Goal: Task Accomplishment & Management: Complete application form

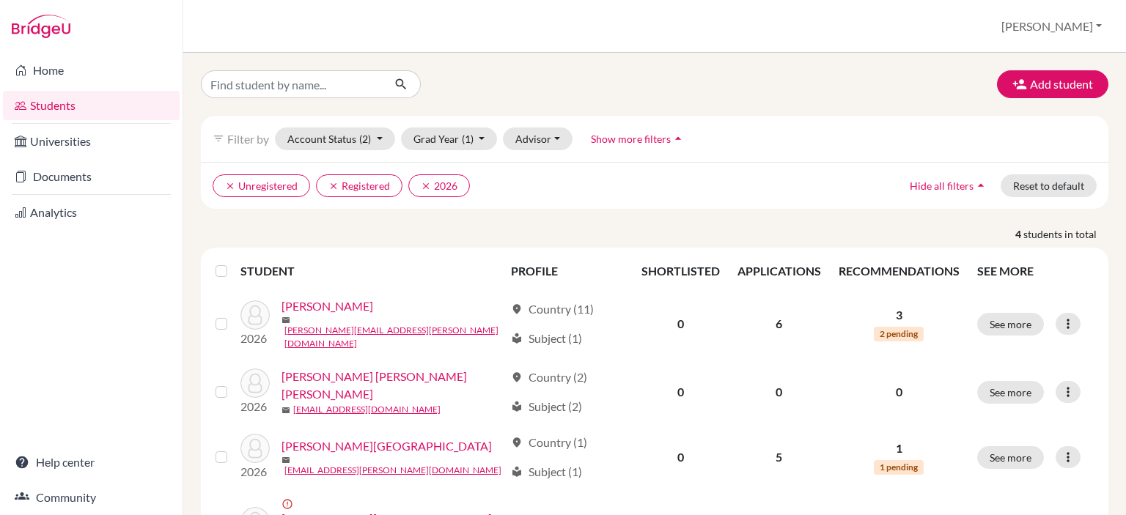
click at [1033, 67] on div "Add student filter_list Filter by Account Status (2) Active accounts Archived a…" at bounding box center [654, 284] width 943 height 463
click at [1034, 93] on button "Add student" at bounding box center [1052, 84] width 111 height 28
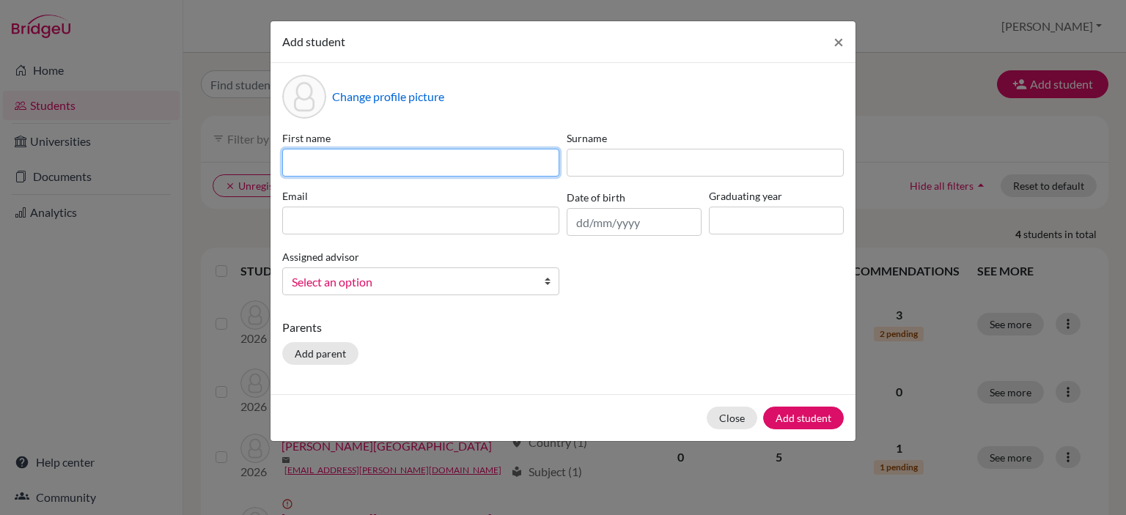
click at [472, 163] on input at bounding box center [420, 163] width 277 height 28
type input "[PERSON_NAME]"
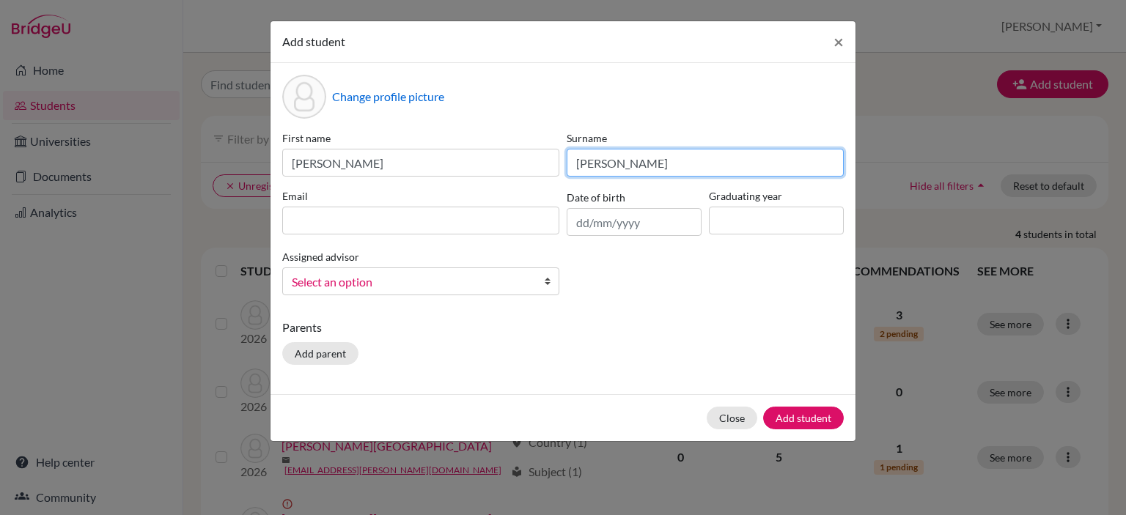
type input "[PERSON_NAME]"
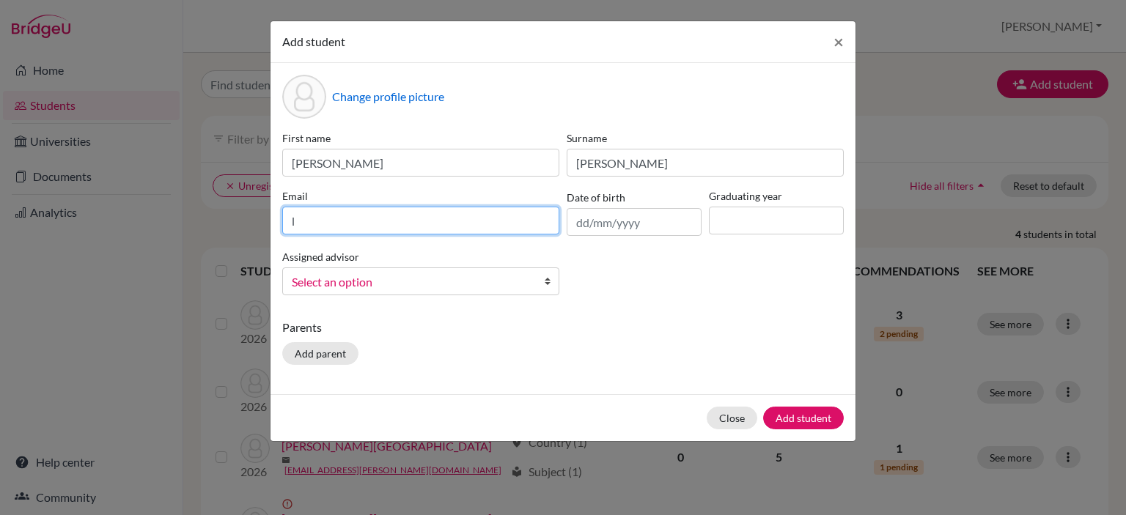
type input "[EMAIL_ADDRESS][DOMAIN_NAME]"
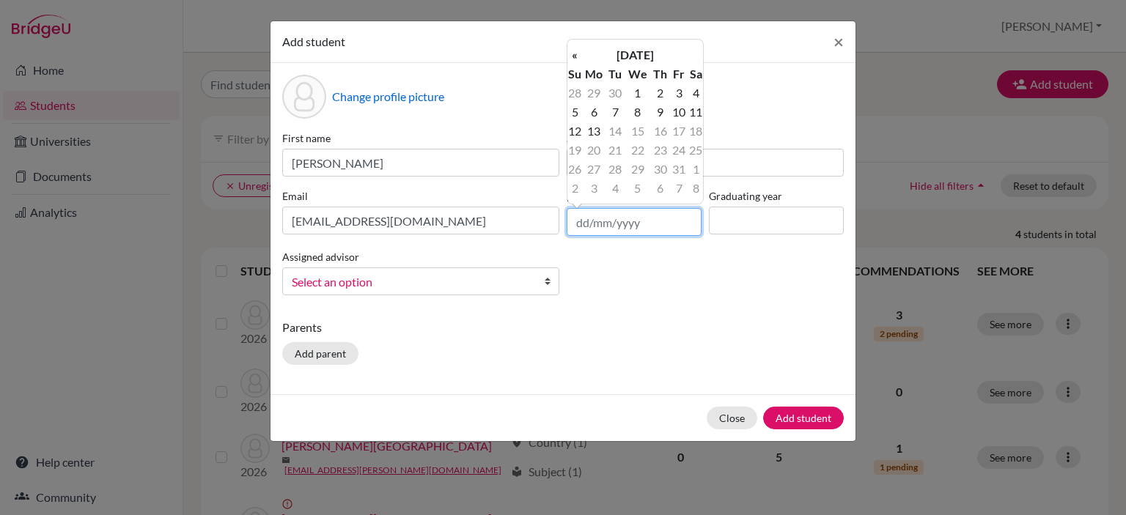
click at [586, 223] on input "text" at bounding box center [634, 222] width 135 height 28
click at [660, 114] on td "9" at bounding box center [659, 112] width 19 height 19
click at [641, 221] on input "[DATE]" at bounding box center [634, 222] width 135 height 28
click at [606, 222] on input "[DATE]" at bounding box center [634, 222] width 135 height 28
click at [636, 222] on input "[DATE]" at bounding box center [634, 222] width 135 height 28
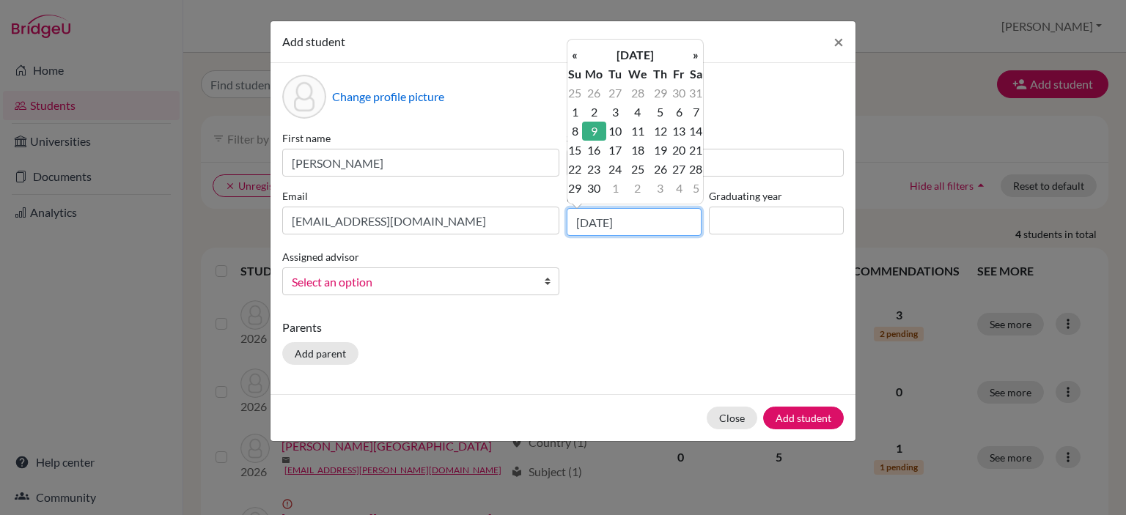
type input "[DATE]"
click at [592, 130] on td "9" at bounding box center [594, 131] width 24 height 19
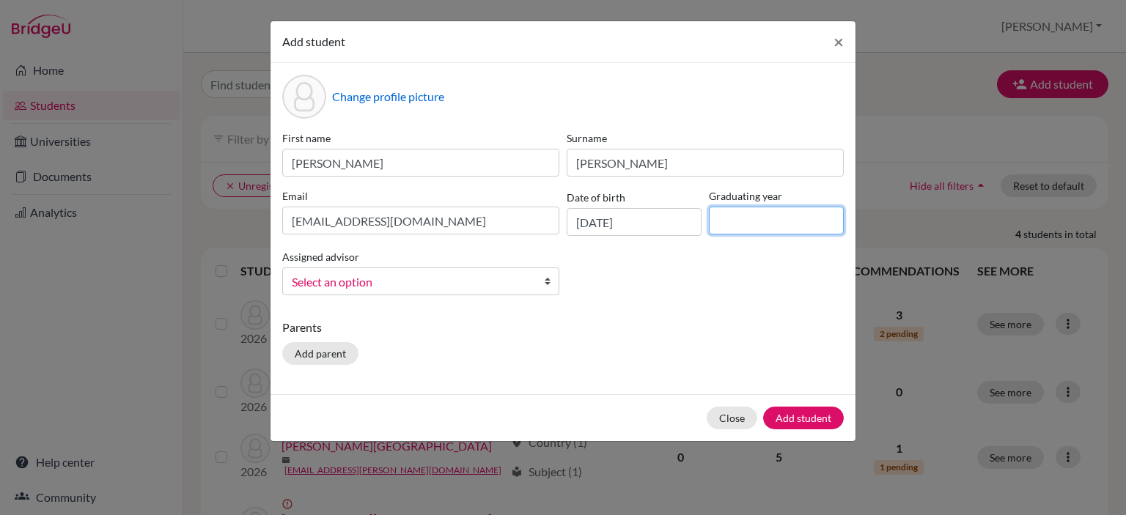
click at [748, 213] on input at bounding box center [776, 221] width 135 height 28
type input "2026"
click at [512, 276] on span "Select an option" at bounding box center [411, 282] width 239 height 19
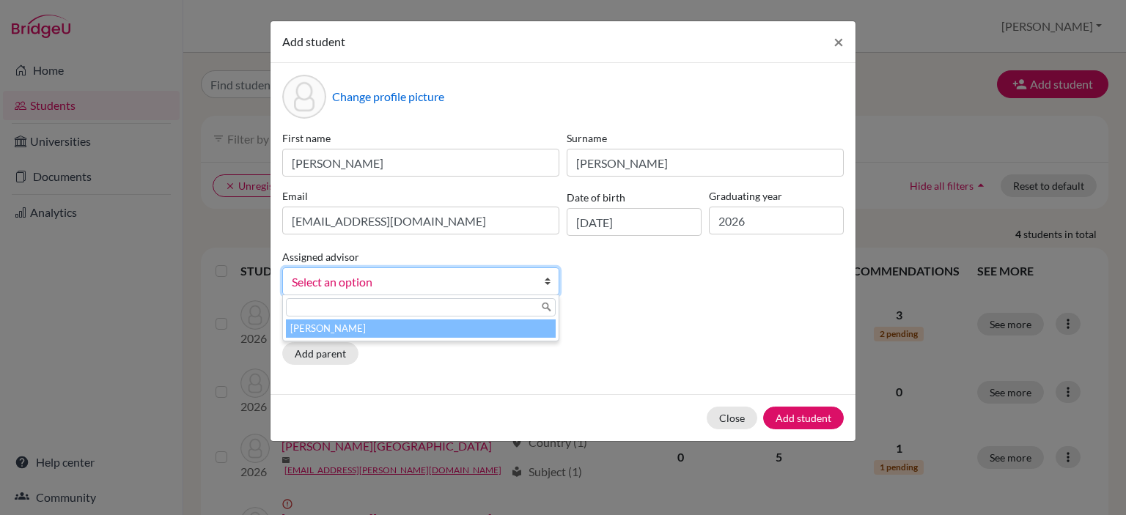
click at [437, 328] on li "[PERSON_NAME]" at bounding box center [421, 329] width 270 height 18
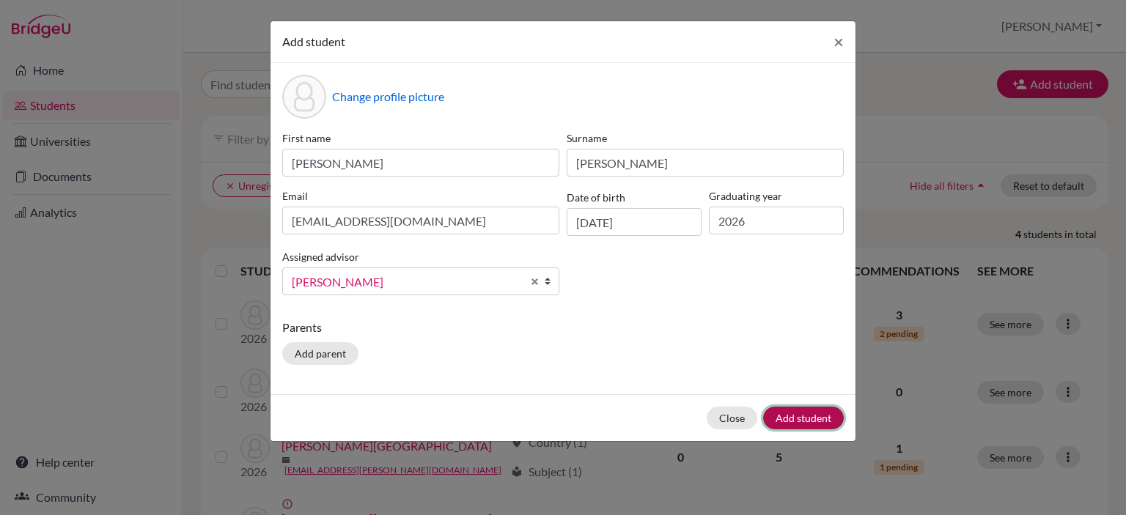
click at [802, 420] on button "Add student" at bounding box center [803, 418] width 81 height 23
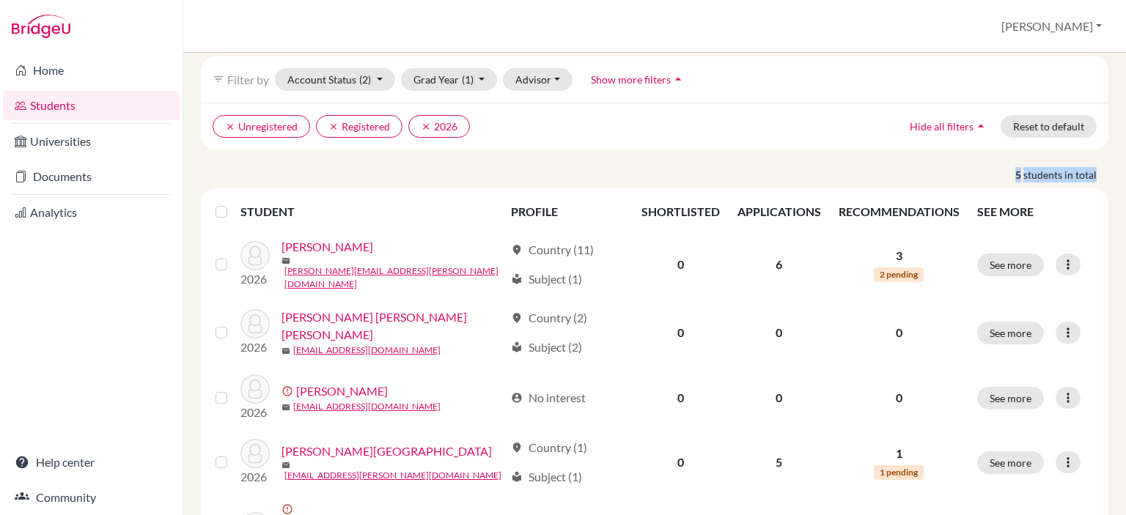
scroll to position [120, 0]
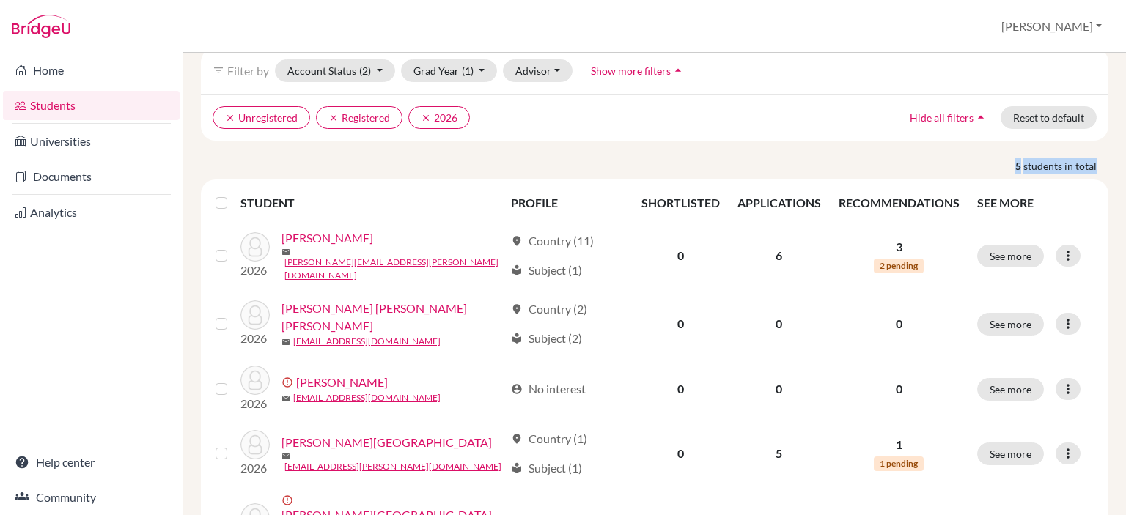
drag, startPoint x: 1125, startPoint y: 251, endPoint x: 1125, endPoint y: 333, distance: 81.4
click at [1125, 333] on div "× [PERSON_NAME] has been added as student. Add student filter_list Filter by Ac…" at bounding box center [654, 284] width 943 height 463
click at [837, 90] on div "filter_list Filter by Account Status (2) Active accounts Archived accounts Regi…" at bounding box center [655, 71] width 908 height 46
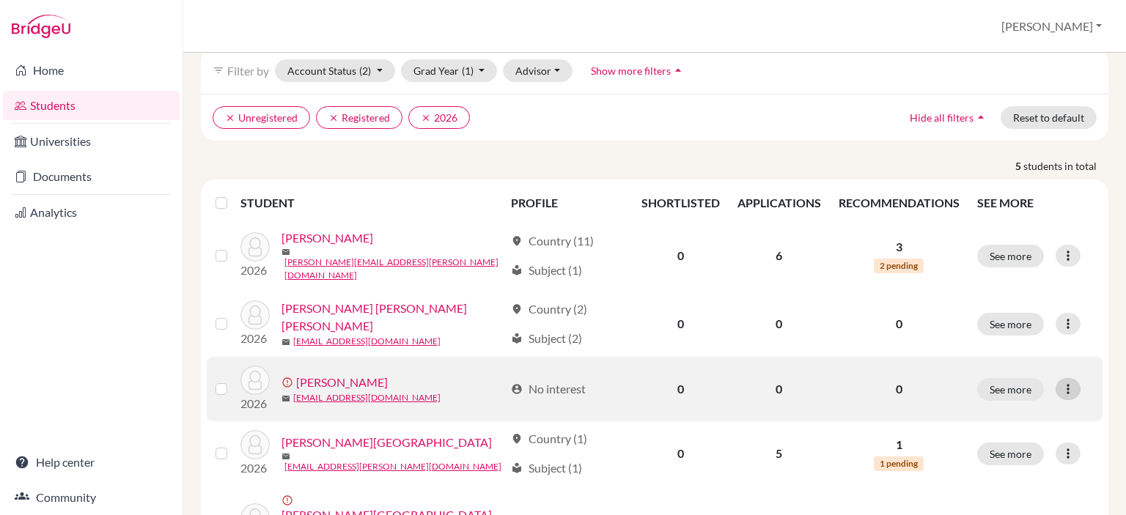
click at [1061, 383] on icon at bounding box center [1068, 389] width 15 height 15
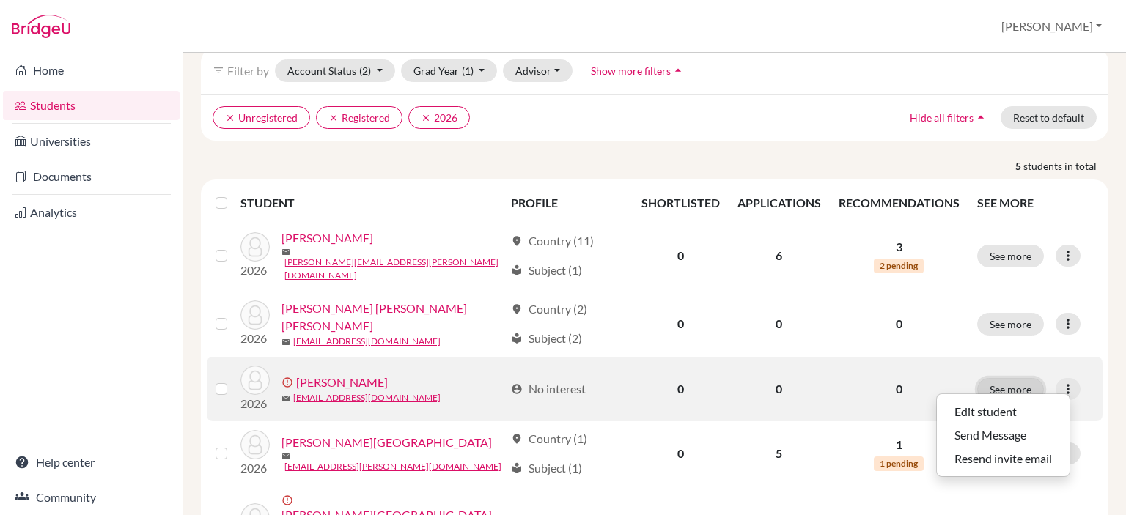
click at [992, 378] on button "See more" at bounding box center [1010, 389] width 67 height 23
